Goal: Information Seeking & Learning: Learn about a topic

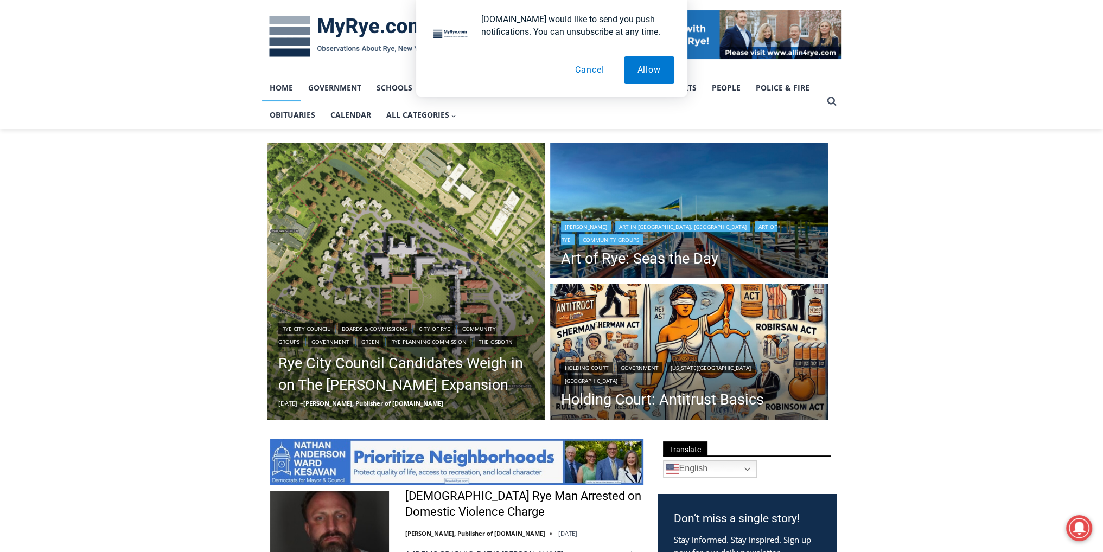
scroll to position [163, 0]
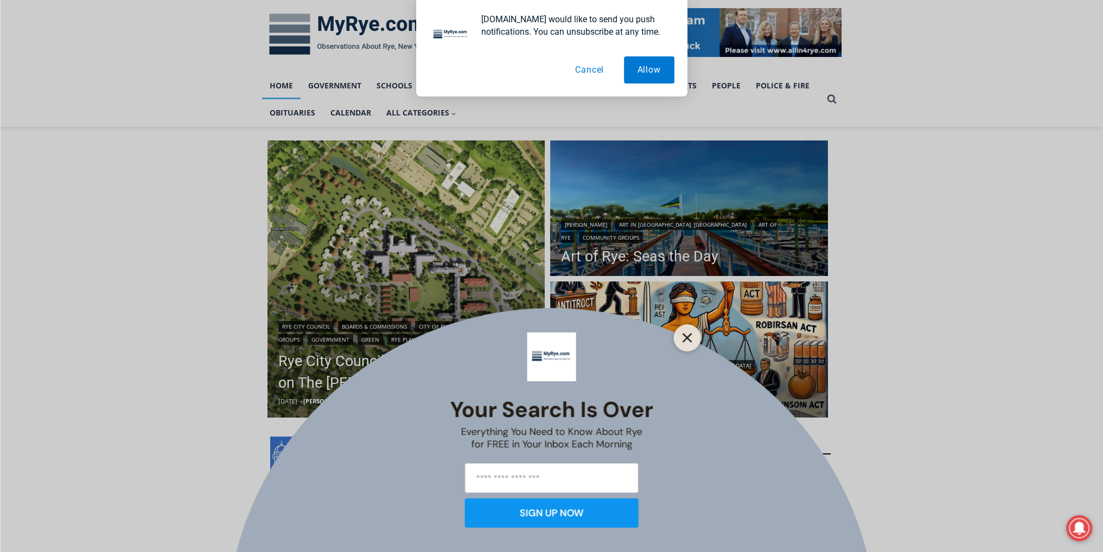
click at [686, 333] on icon "Close" at bounding box center [687, 338] width 10 height 10
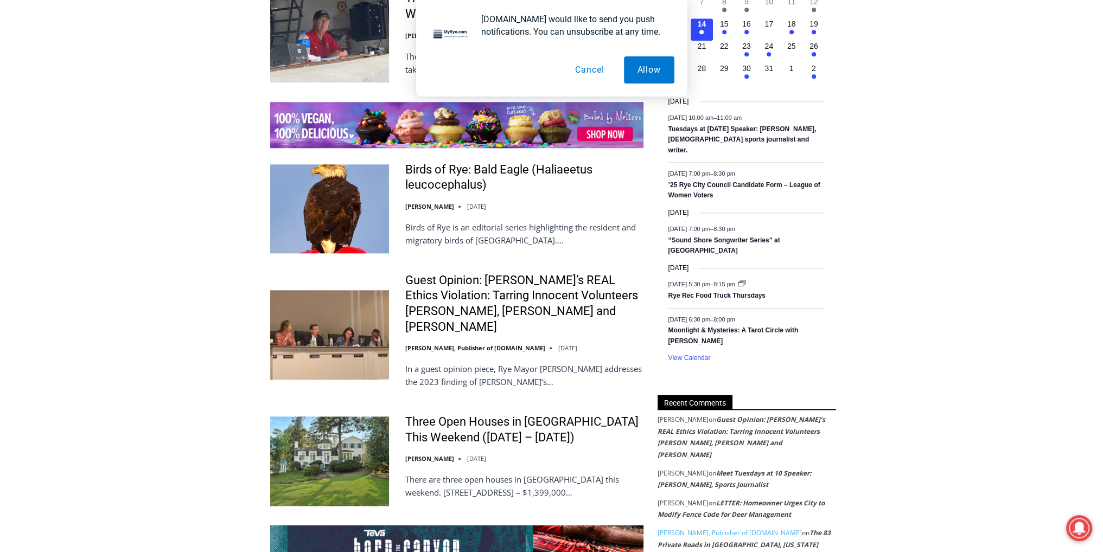
scroll to position [1682, 0]
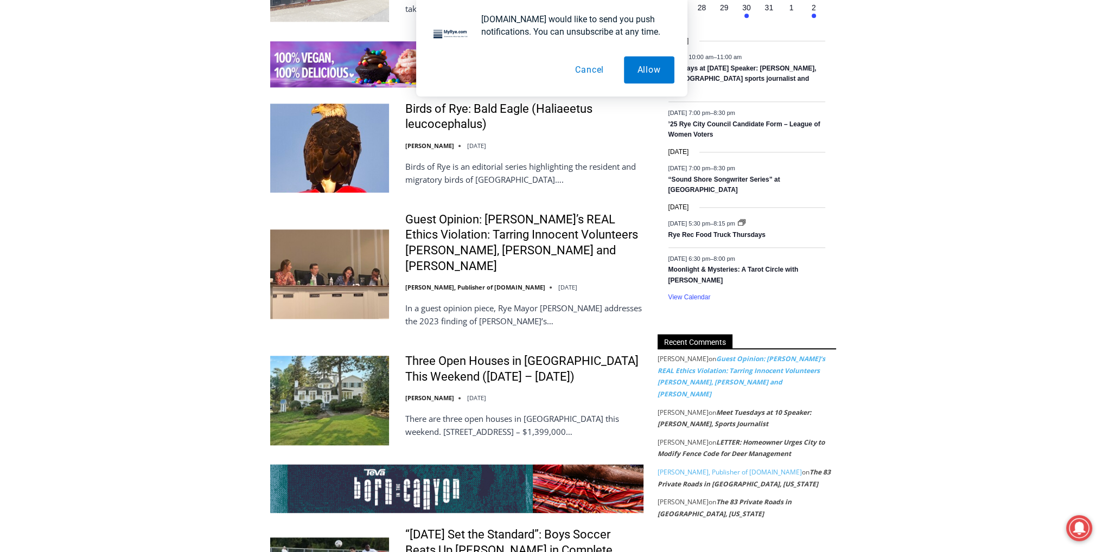
click at [755, 362] on link "Guest Opinion: [PERSON_NAME]’s REAL Ethics Violation: Tarring Innocent Voluntee…" at bounding box center [741, 376] width 168 height 44
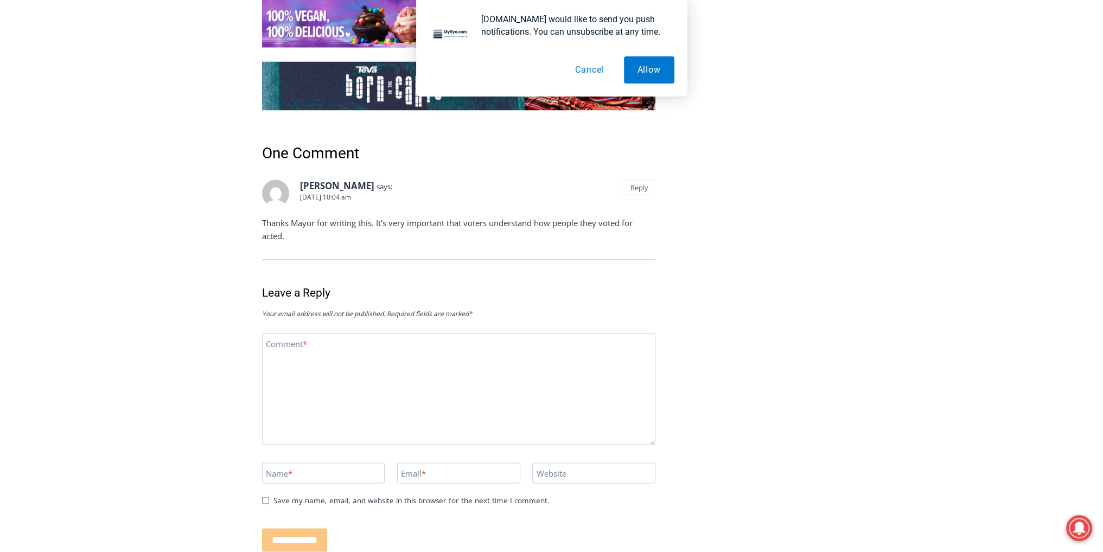
scroll to position [2884, 0]
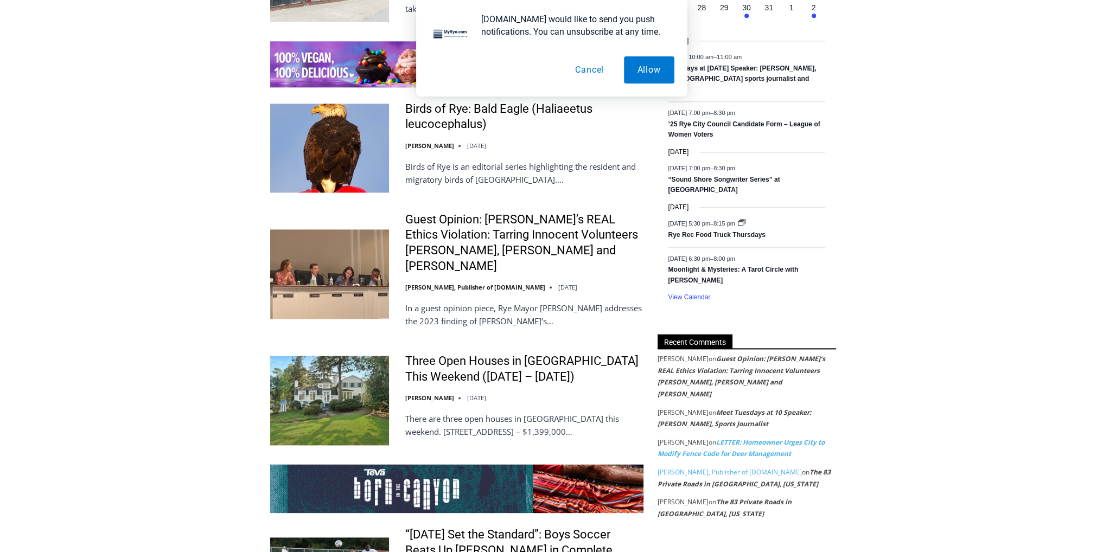
click at [765, 438] on link "LETTER: Homeowner Urges City to Modify Fence Code for Deer Management" at bounding box center [740, 448] width 167 height 21
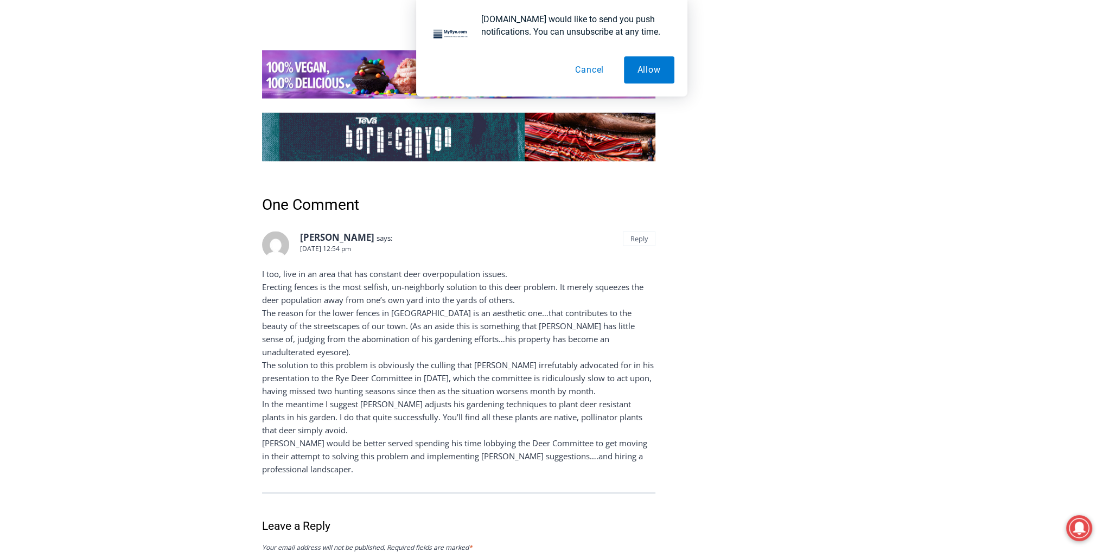
scroll to position [3133, 0]
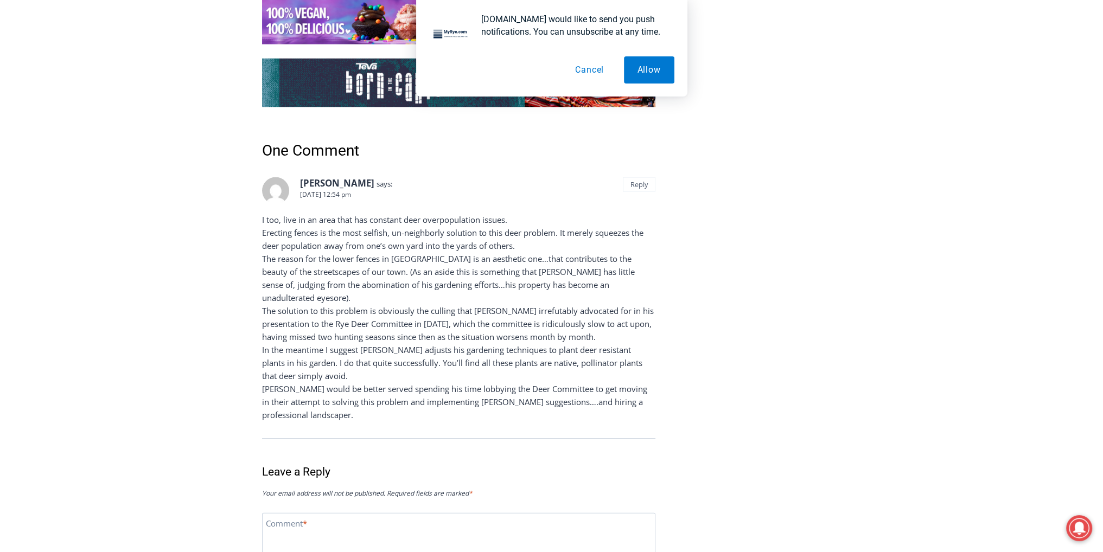
click at [649, 68] on button "Allow" at bounding box center [649, 69] width 50 height 27
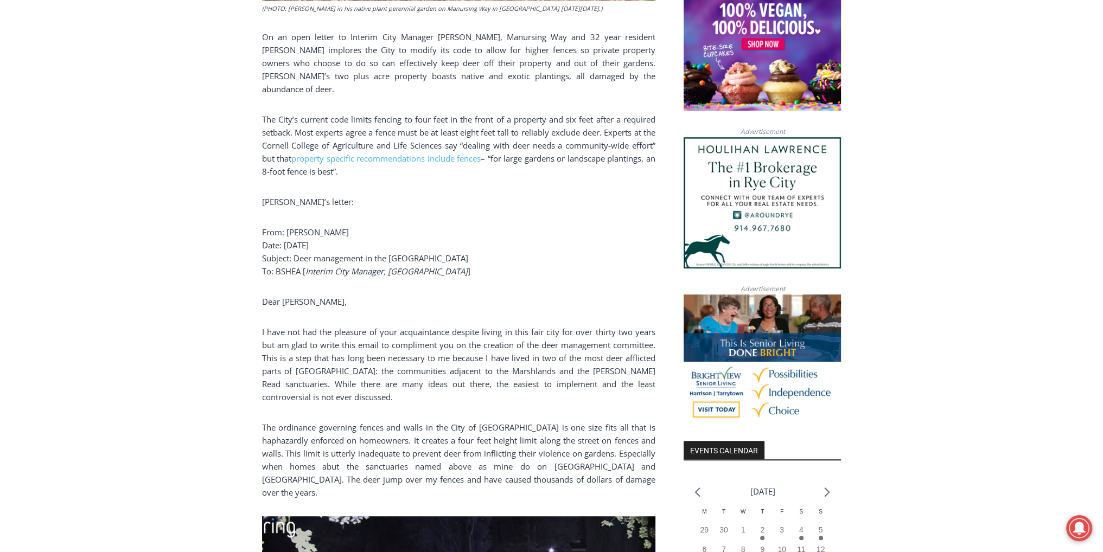
scroll to position [692, 0]
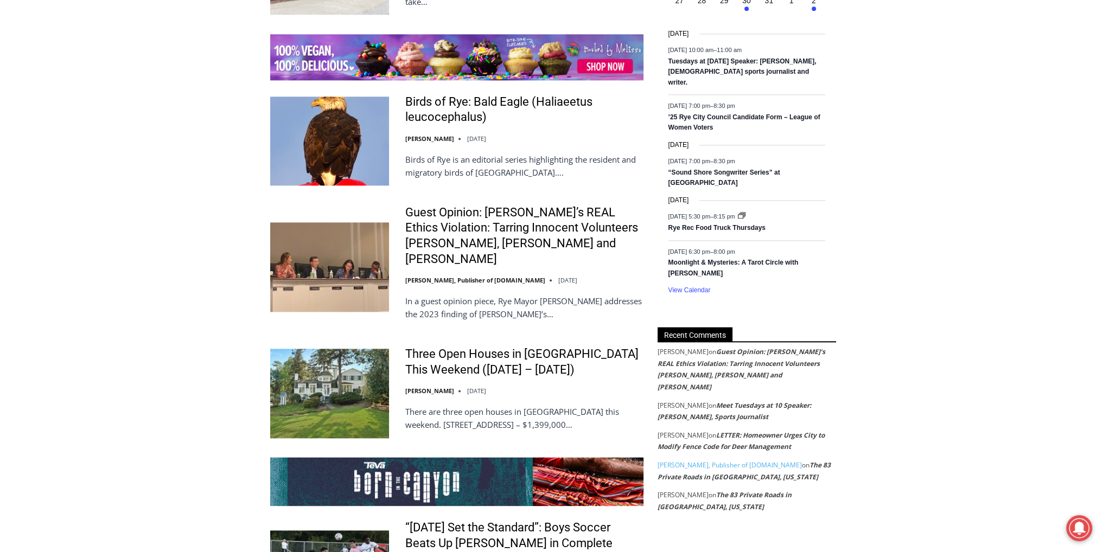
scroll to position [1782, 0]
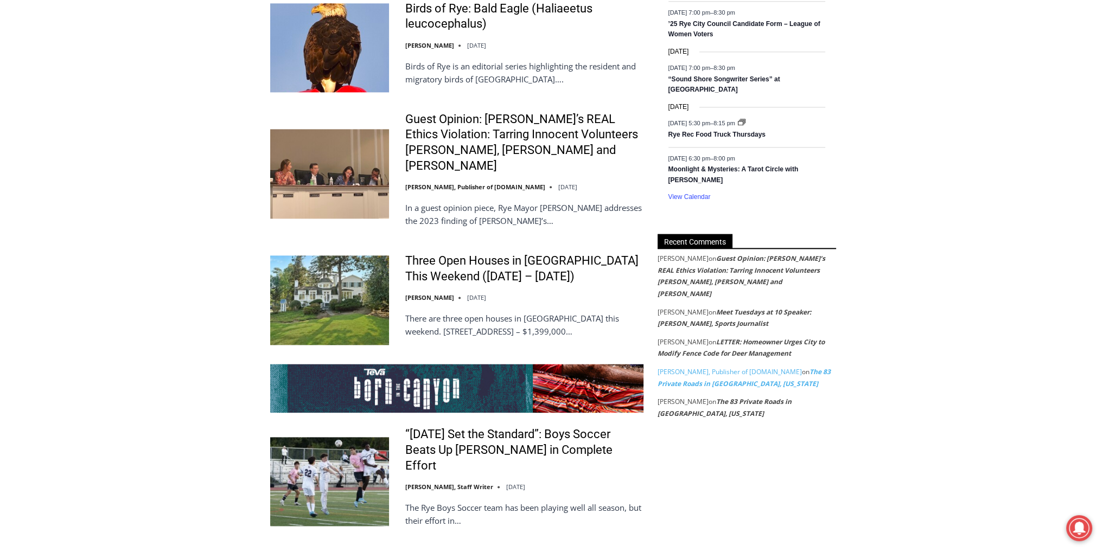
click at [805, 367] on link "The 83 Private Roads in [GEOGRAPHIC_DATA], [US_STATE]" at bounding box center [743, 377] width 173 height 21
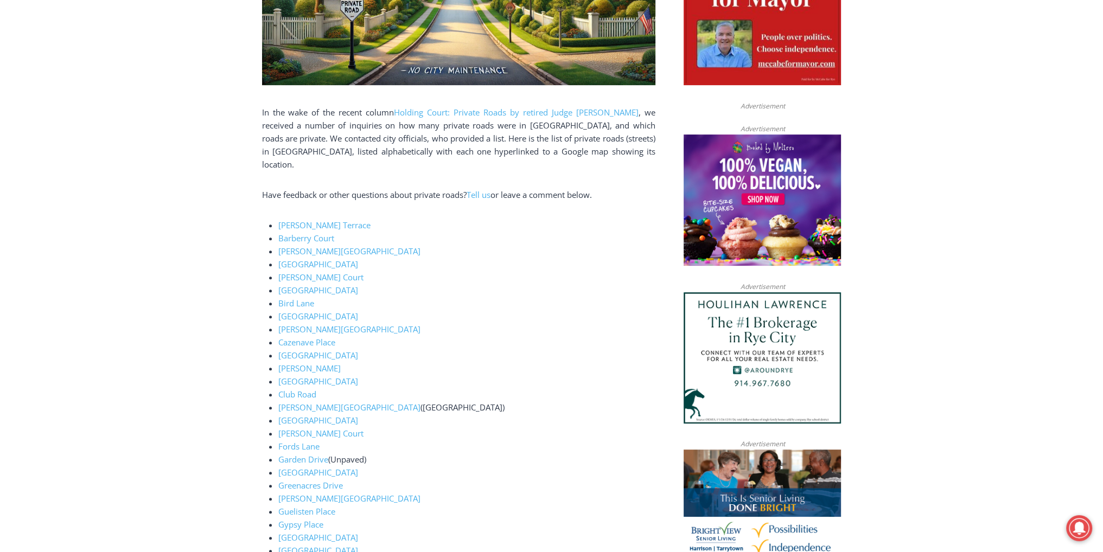
scroll to position [618, 0]
click at [310, 220] on link "[PERSON_NAME] Terrace" at bounding box center [324, 225] width 92 height 11
